Goal: Find specific page/section: Find specific page/section

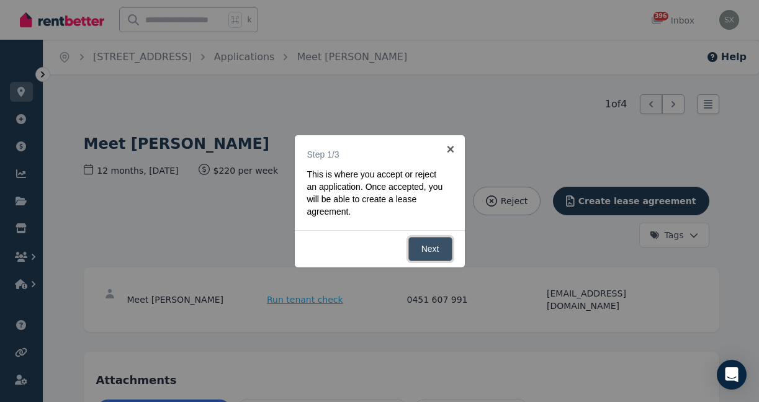
click at [433, 243] on link "Next" at bounding box center [430, 249] width 44 height 24
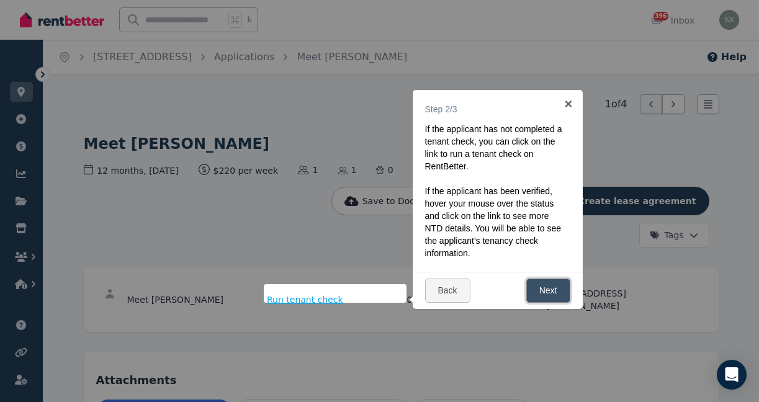
click at [549, 290] on link "Next" at bounding box center [548, 291] width 44 height 24
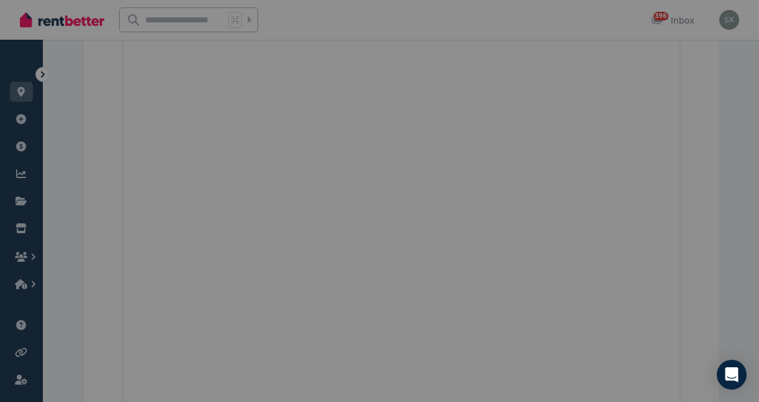
scroll to position [2047, 0]
